Goal: Task Accomplishment & Management: Manage account settings

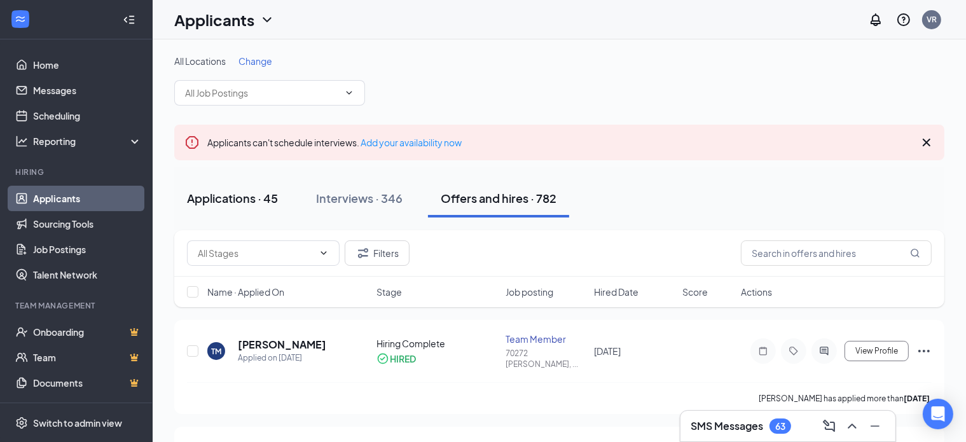
click at [242, 200] on div "Applications · 45" at bounding box center [232, 198] width 91 height 16
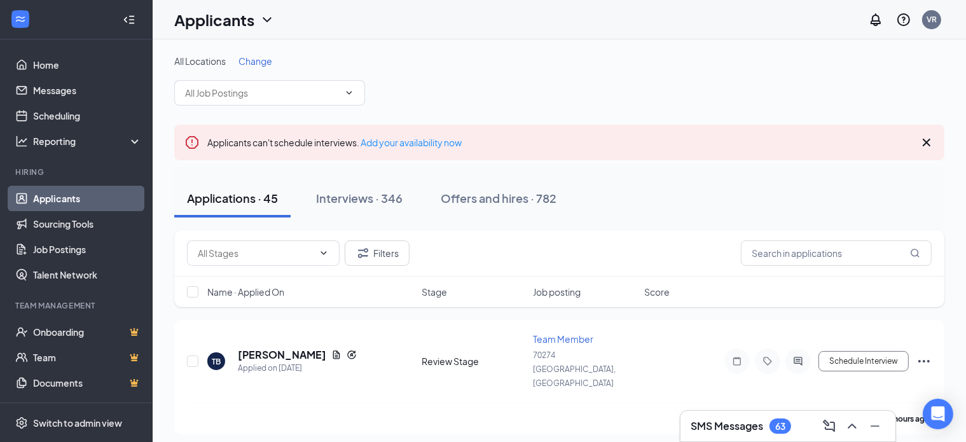
click at [928, 144] on icon "Cross" at bounding box center [926, 143] width 8 height 8
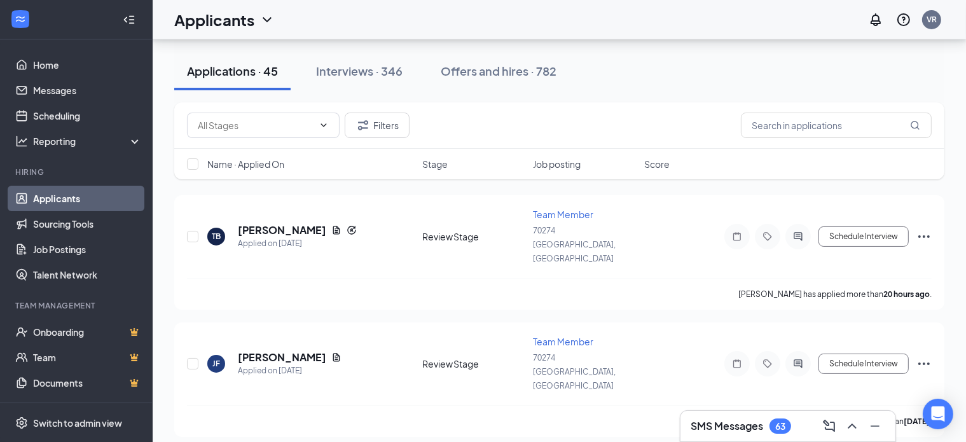
scroll to position [127, 0]
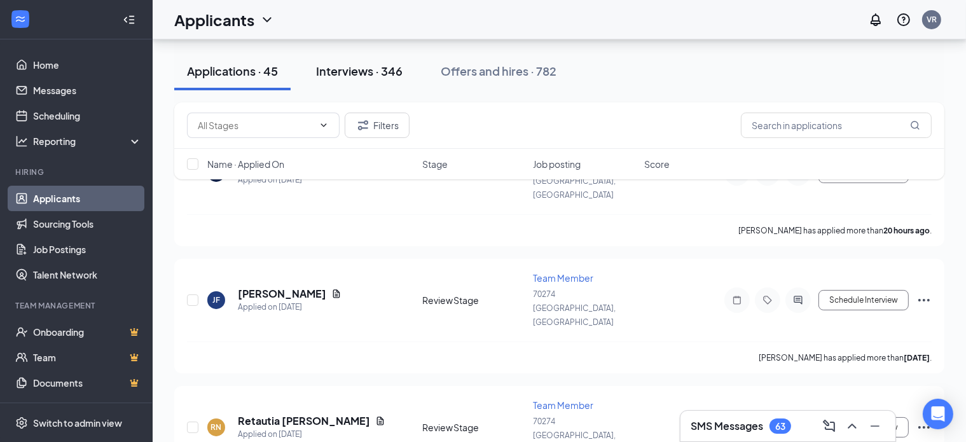
click at [353, 67] on div "Interviews · 346" at bounding box center [359, 71] width 86 height 16
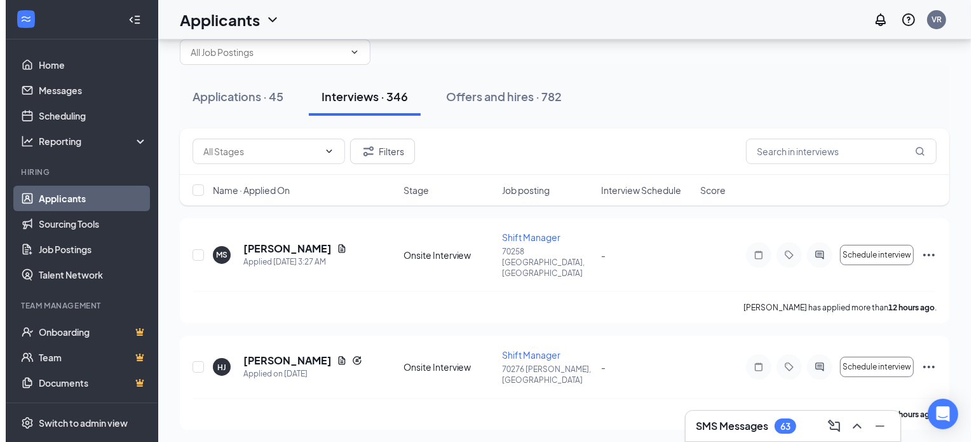
scroll to position [64, 0]
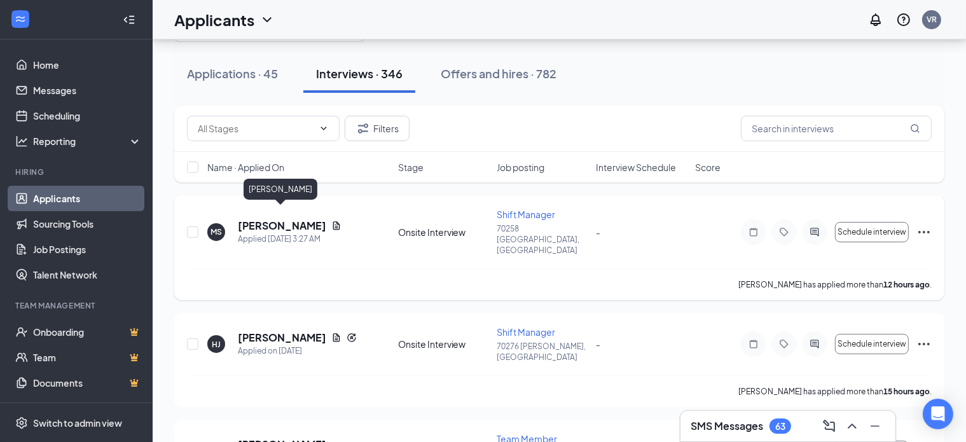
click at [276, 219] on h5 "[PERSON_NAME]" at bounding box center [282, 226] width 88 height 14
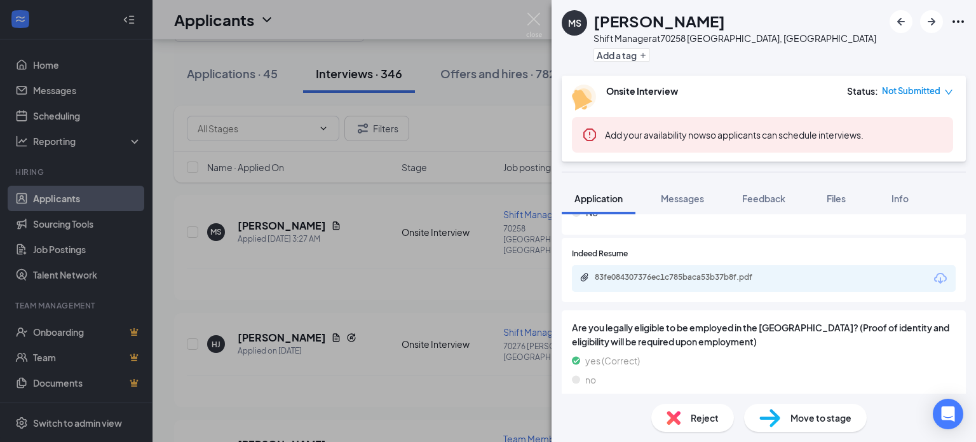
scroll to position [699, 0]
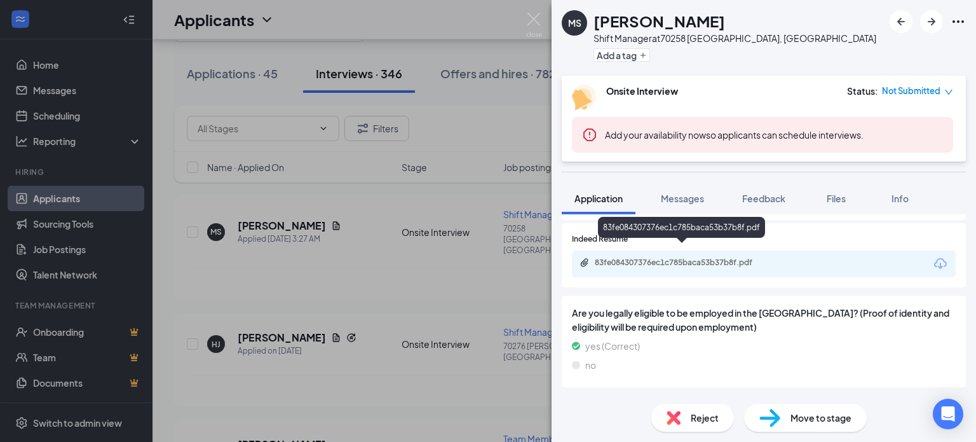
click at [659, 257] on div "83fe084307376ec1c785baca53b37b8f.pdf" at bounding box center [684, 262] width 178 height 10
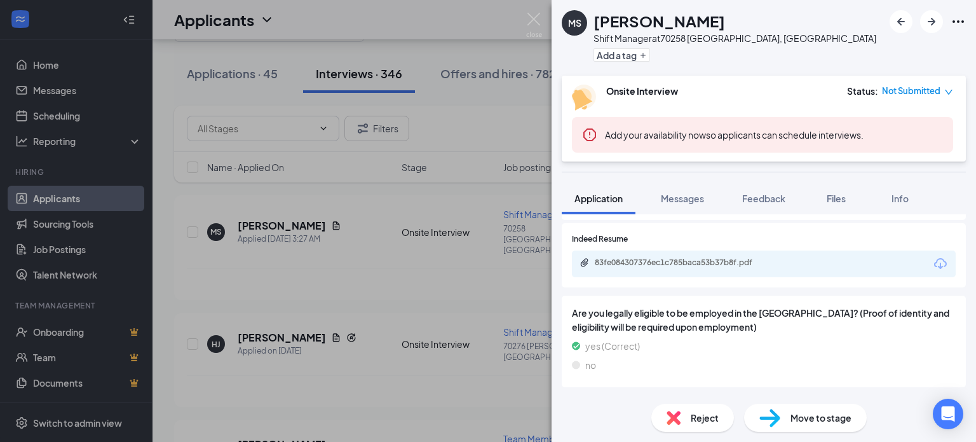
click at [468, 263] on div "MS [PERSON_NAME] Shift Manager at [GEOGRAPHIC_DATA], [GEOGRAPHIC_DATA] Add a ta…" at bounding box center [488, 221] width 976 height 442
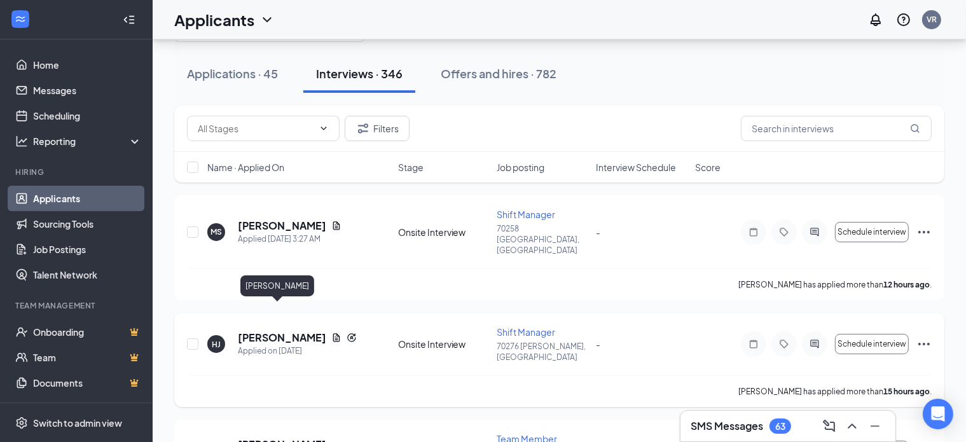
click at [283, 331] on h5 "[PERSON_NAME]" at bounding box center [282, 338] width 88 height 14
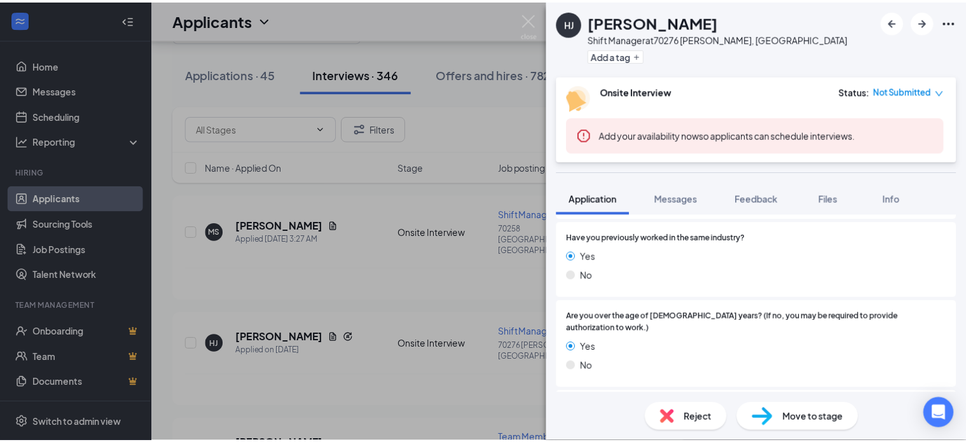
scroll to position [636, 0]
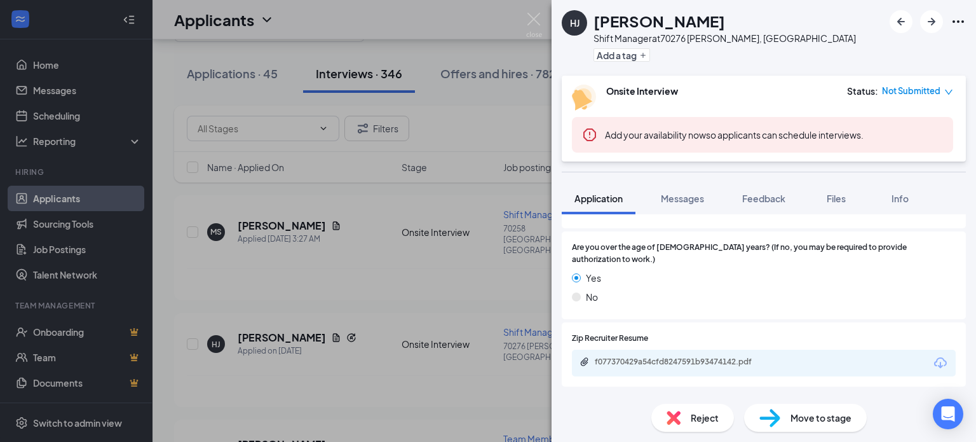
click at [628, 362] on div "f077370429a54cfd8247591b93474142.pdf" at bounding box center [764, 363] width 384 height 27
click at [631, 360] on div "f077370429a54cfd8247591b93474142.pdf" at bounding box center [764, 363] width 384 height 27
click at [634, 357] on div "f077370429a54cfd8247591b93474142.pdf" at bounding box center [764, 363] width 384 height 27
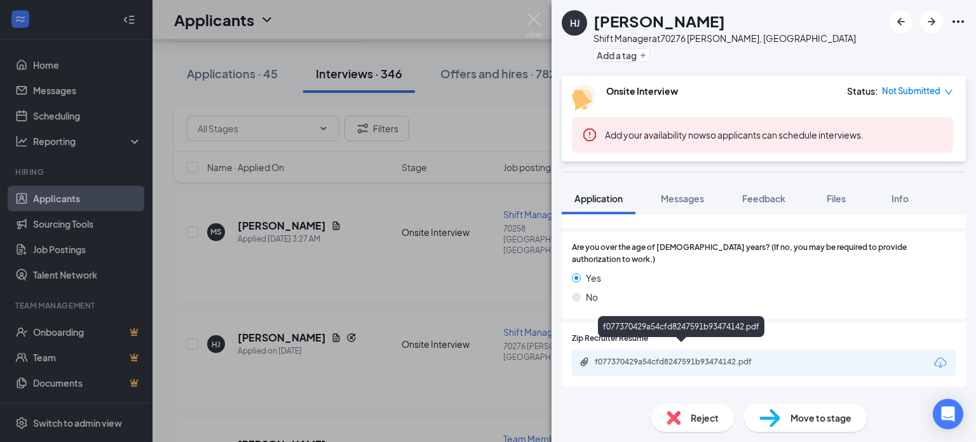
click at [644, 357] on div "f077370429a54cfd8247591b93474142.pdf" at bounding box center [684, 362] width 178 height 10
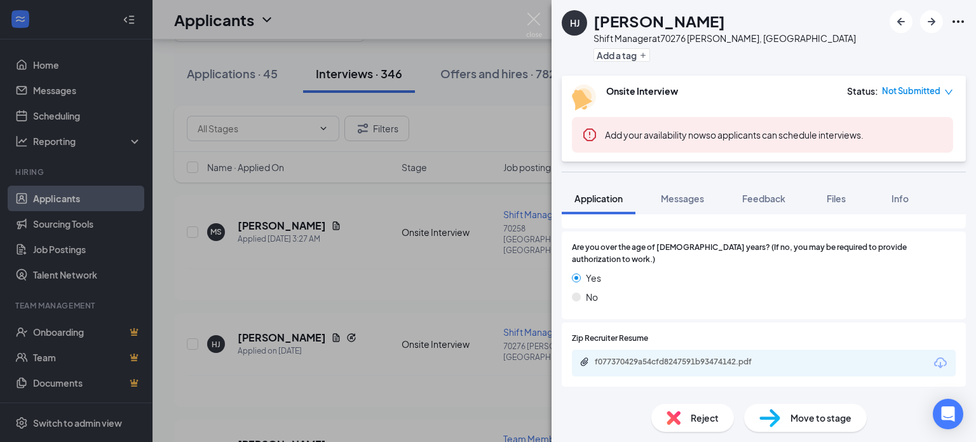
click at [471, 279] on div "HJ [PERSON_NAME] Shift Manager at [STREET_ADDRESS][PERSON_NAME] Add a tag Onsit…" at bounding box center [488, 221] width 976 height 442
